Goal: Task Accomplishment & Management: Manage account settings

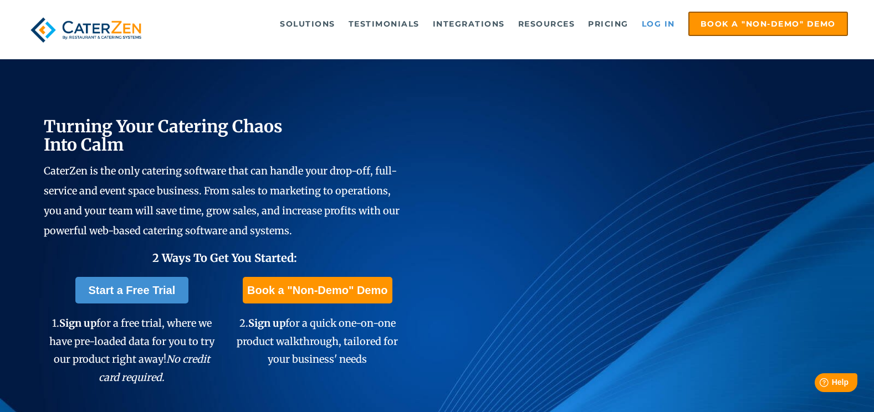
click at [661, 25] on link "Log in" at bounding box center [658, 24] width 44 height 22
click at [667, 23] on link "Log in" at bounding box center [658, 24] width 44 height 22
